Goal: Understand process/instructions: Learn how to perform a task or action

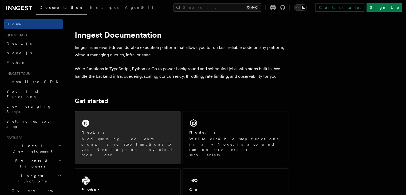
click at [136, 140] on p "Add queueing, events, crons, and step functions to your Next app on any cloud p…" at bounding box center [127, 146] width 92 height 21
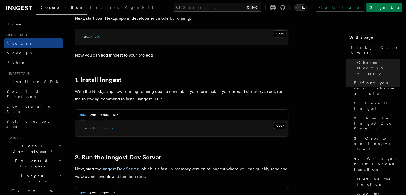
scroll to position [267, 0]
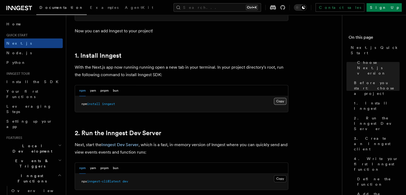
click at [280, 100] on button "Copy Copied" at bounding box center [280, 101] width 13 height 7
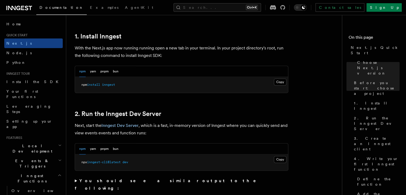
scroll to position [320, 0]
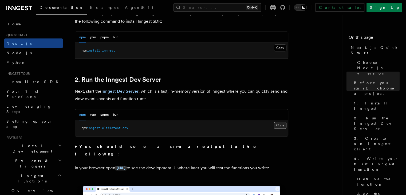
click at [280, 125] on button "Copy Copied" at bounding box center [280, 125] width 13 height 7
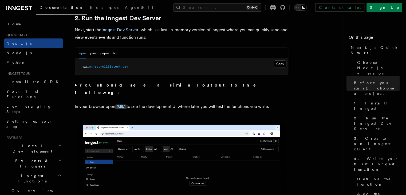
scroll to position [427, 0]
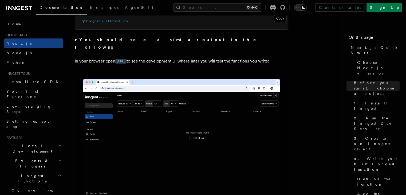
click at [127, 59] on code "[URL]" at bounding box center [120, 61] width 11 height 5
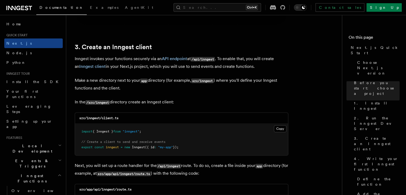
scroll to position [668, 0]
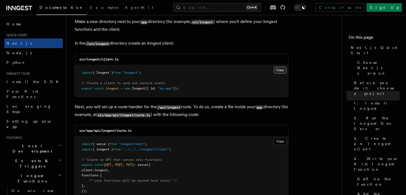
click at [282, 72] on button "Copy Copied" at bounding box center [280, 69] width 13 height 7
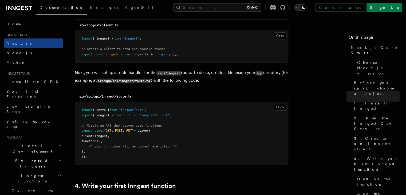
scroll to position [748, 0]
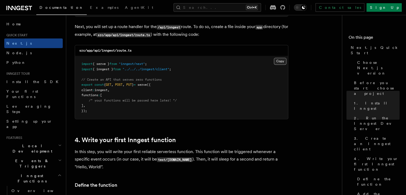
click at [277, 62] on button "Copy Copied" at bounding box center [280, 61] width 13 height 7
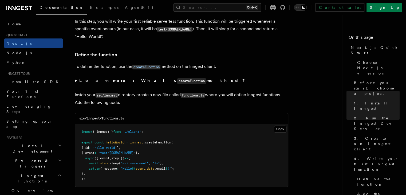
scroll to position [881, 0]
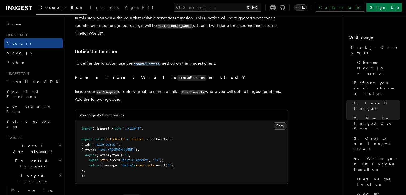
click at [277, 127] on button "Copy Copied" at bounding box center [280, 125] width 13 height 7
drag, startPoint x: 285, startPoint y: 123, endPoint x: 282, endPoint y: 125, distance: 4.1
click at [284, 124] on button "Copy Copied" at bounding box center [280, 125] width 13 height 7
click at [282, 125] on button "Copy Copied" at bounding box center [280, 125] width 13 height 7
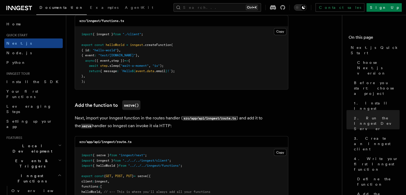
scroll to position [988, 0]
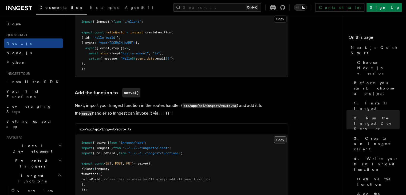
click at [280, 138] on button "Copy Copied" at bounding box center [280, 139] width 13 height 7
